Goal: Information Seeking & Learning: Find specific fact

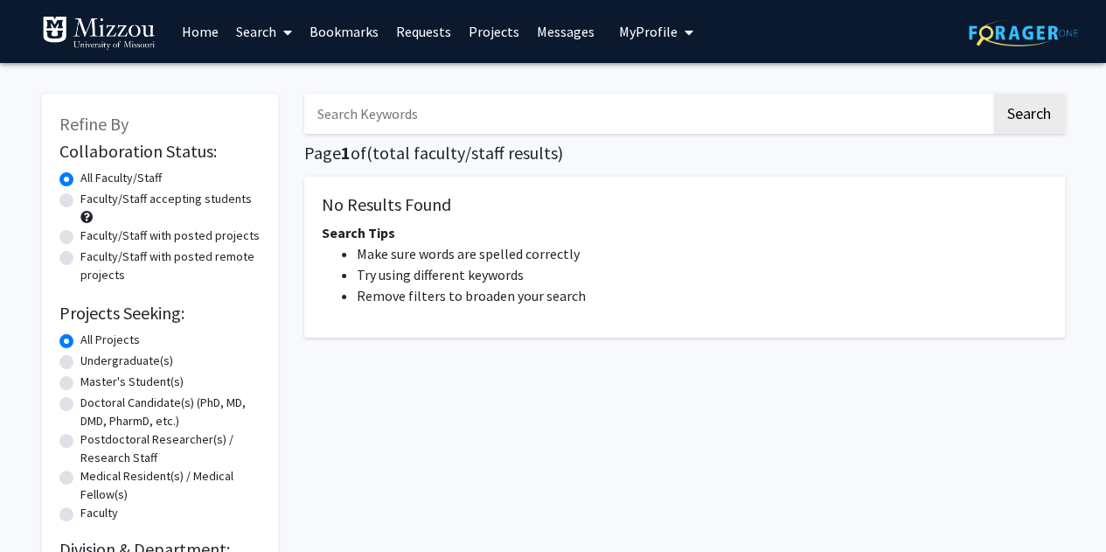
click at [345, 120] on input "Search Keywords" at bounding box center [647, 114] width 686 height 40
type input "[PERSON_NAME]"
click at [993, 94] on button "Search" at bounding box center [1029, 114] width 72 height 40
click at [441, 116] on input "Search Keywords" at bounding box center [647, 114] width 686 height 40
type input "[PERSON_NAME]"
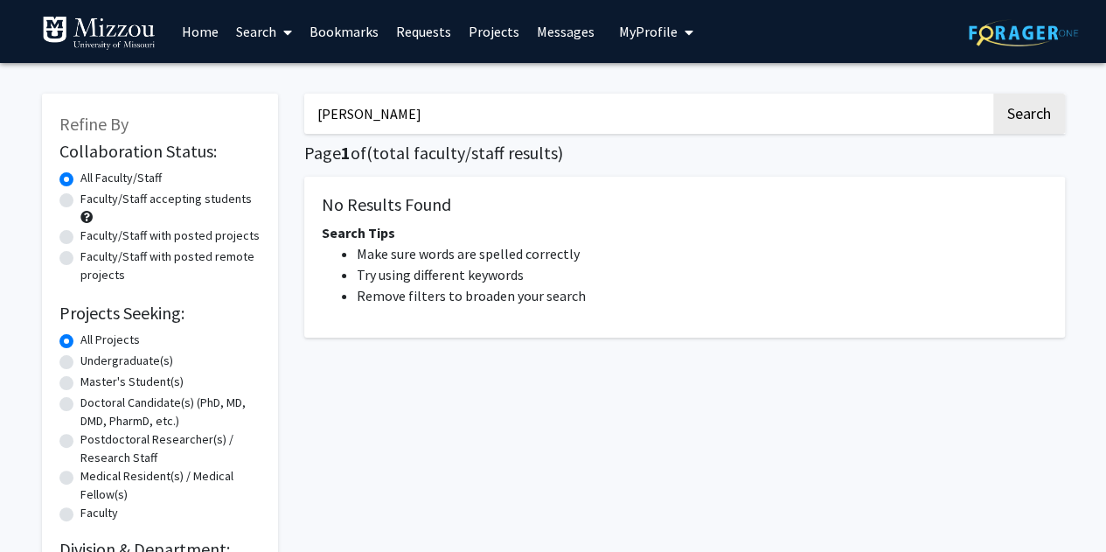
click at [993, 94] on button "Search" at bounding box center [1029, 114] width 72 height 40
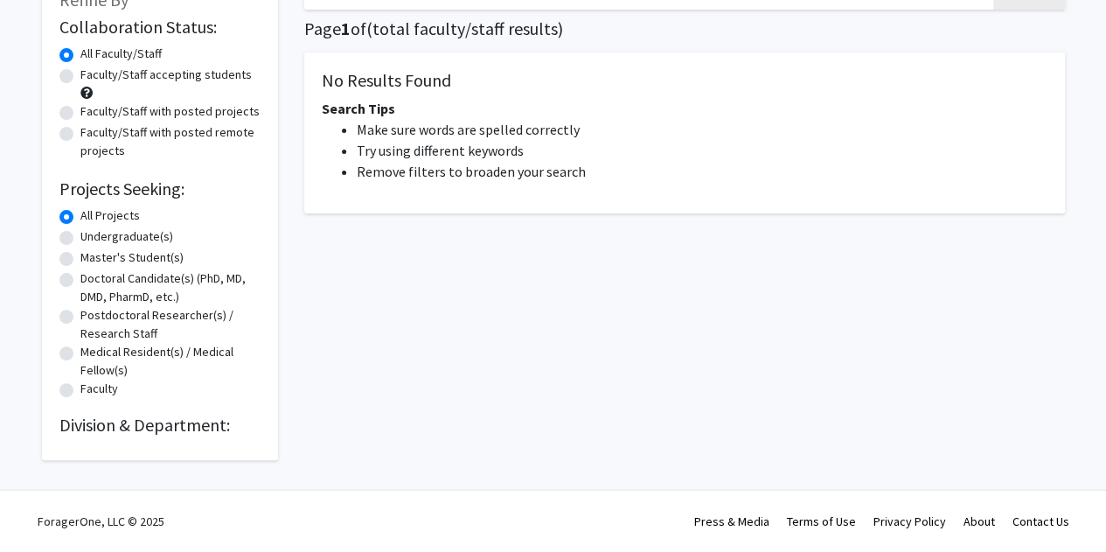
click at [127, 240] on label "Undergraduate(s)" at bounding box center [126, 236] width 93 height 18
click at [92, 239] on input "Undergraduate(s)" at bounding box center [85, 232] width 11 height 11
radio input "true"
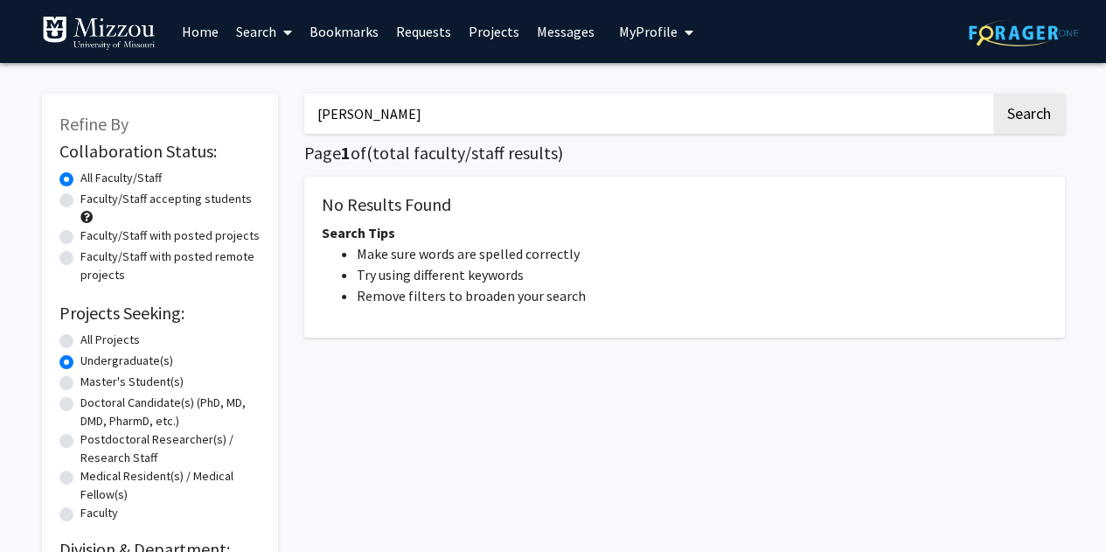
drag, startPoint x: 466, startPoint y: 128, endPoint x: 274, endPoint y: 101, distance: 193.3
click at [274, 101] on div "Refine By Collaboration Status: Collaboration Status All Faculty/Staff Collabor…" at bounding box center [553, 330] width 1049 height 508
click at [199, 46] on link "Home" at bounding box center [200, 31] width 54 height 61
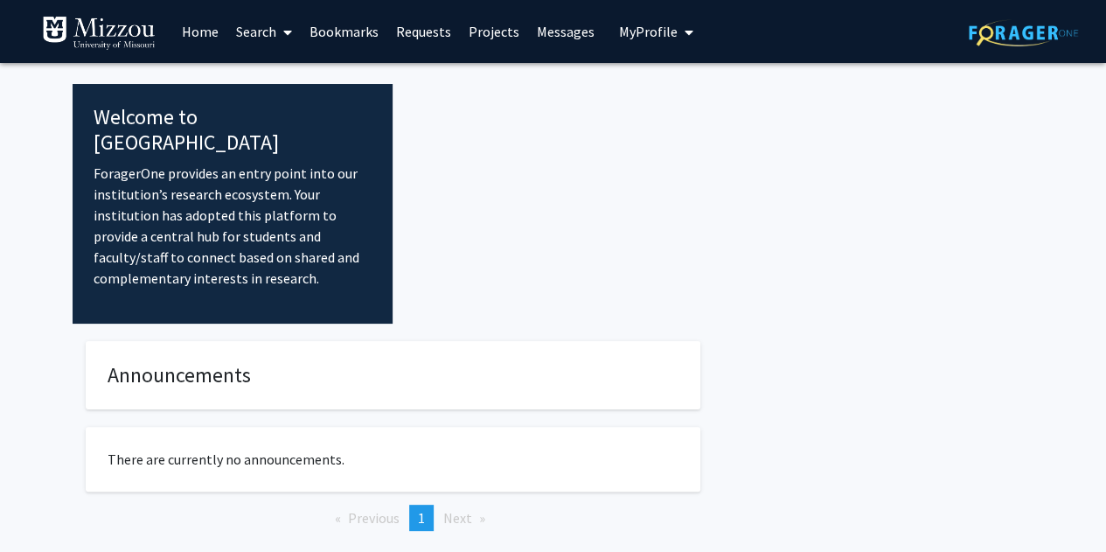
click at [259, 43] on link "Search" at bounding box center [263, 31] width 73 height 61
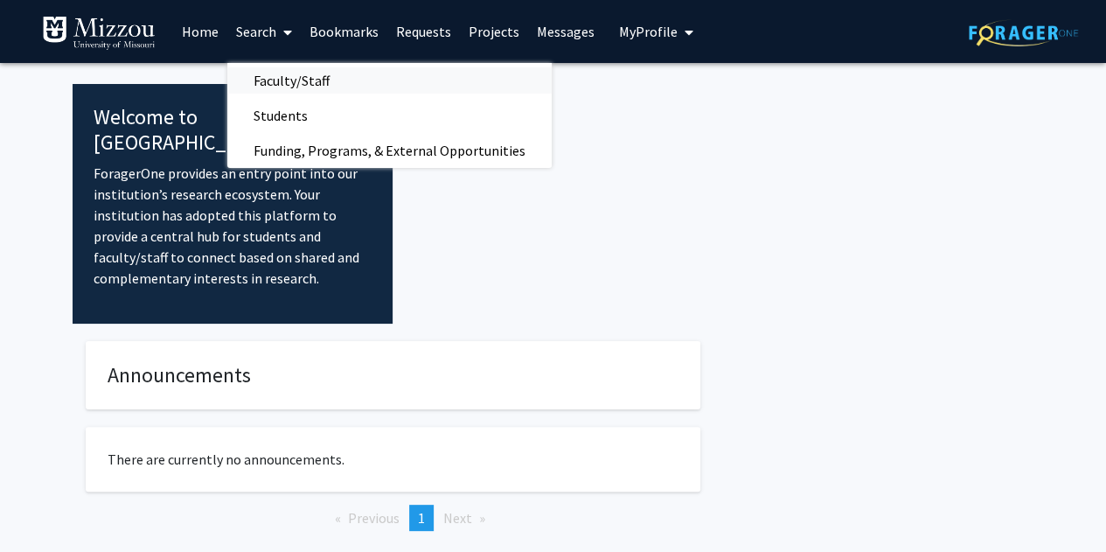
click at [280, 78] on span "Faculty/Staff" at bounding box center [291, 80] width 128 height 35
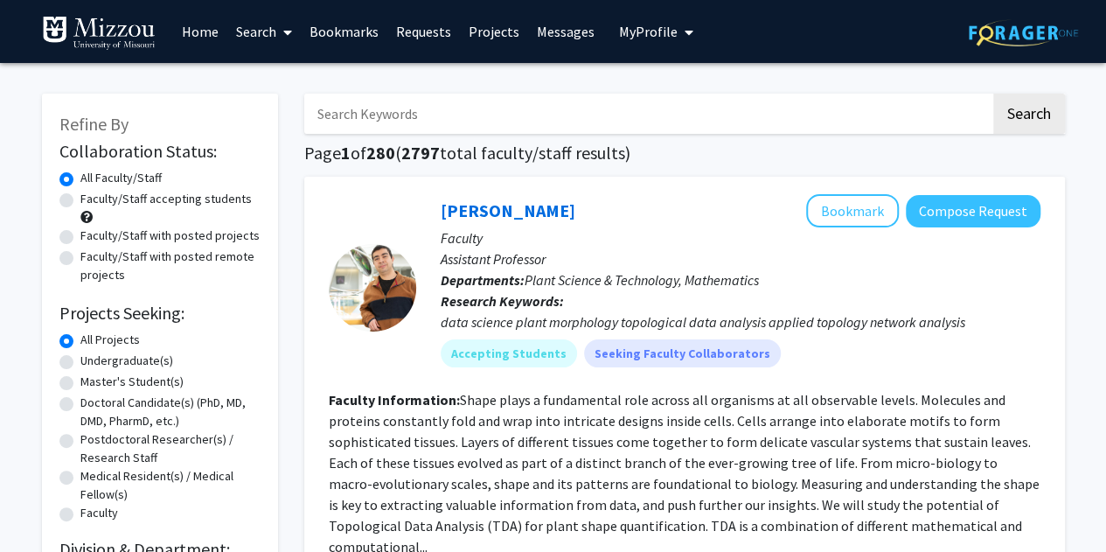
click at [418, 119] on input "Search Keywords" at bounding box center [647, 114] width 686 height 40
type input "f"
type input "wolpert"
click at [993, 94] on button "Search" at bounding box center [1029, 114] width 72 height 40
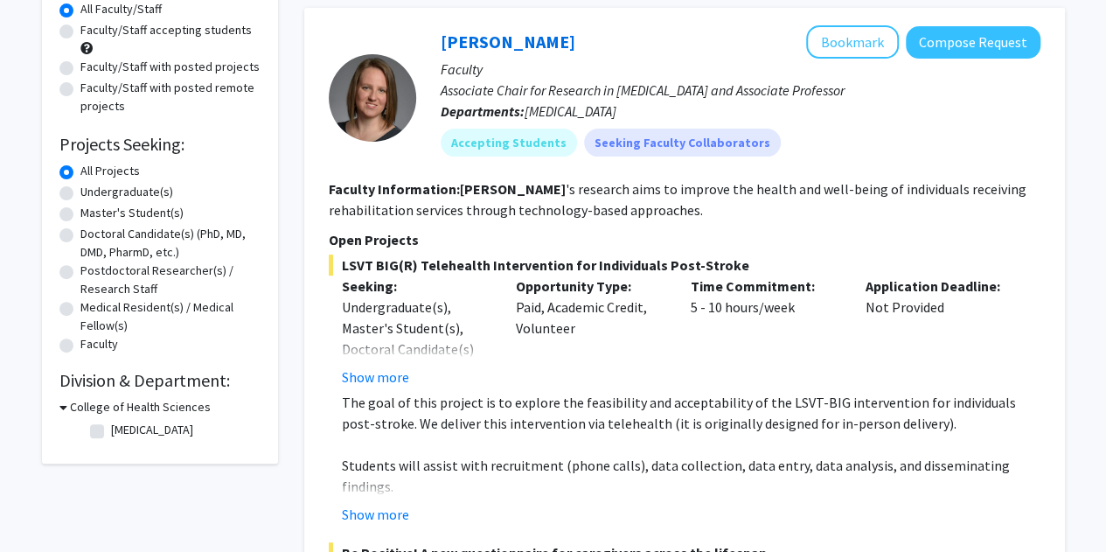
scroll to position [170, 0]
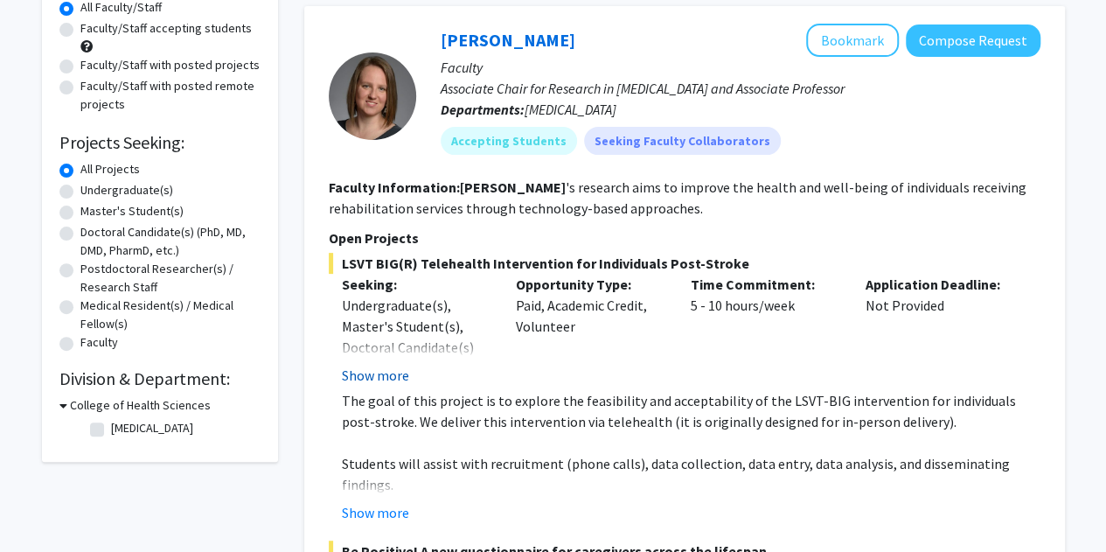
click at [376, 374] on button "Show more" at bounding box center [375, 374] width 67 height 21
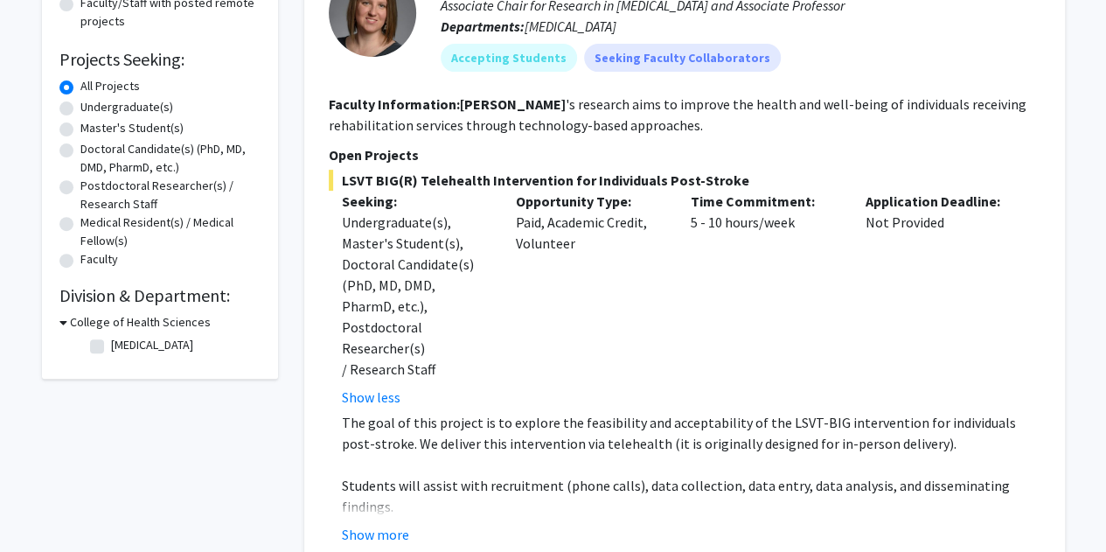
scroll to position [256, 0]
